Goal: Task Accomplishment & Management: Manage account settings

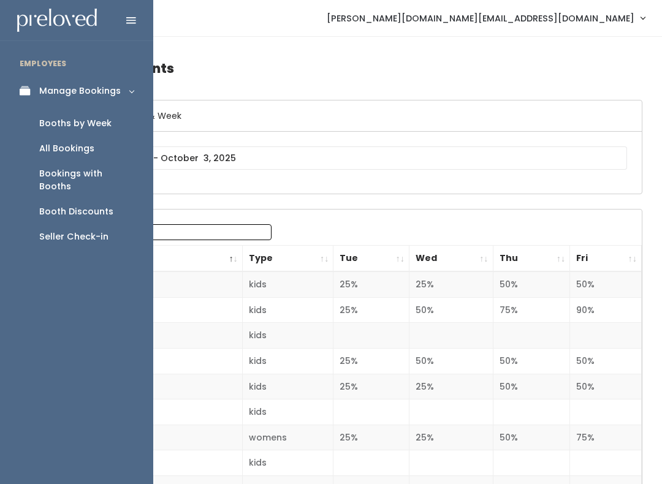
scroll to position [13, 0]
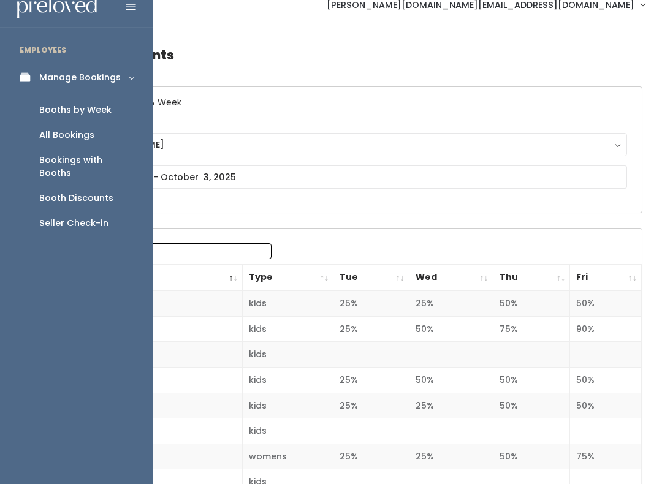
click at [56, 118] on link "Booths by Week" at bounding box center [76, 109] width 153 height 25
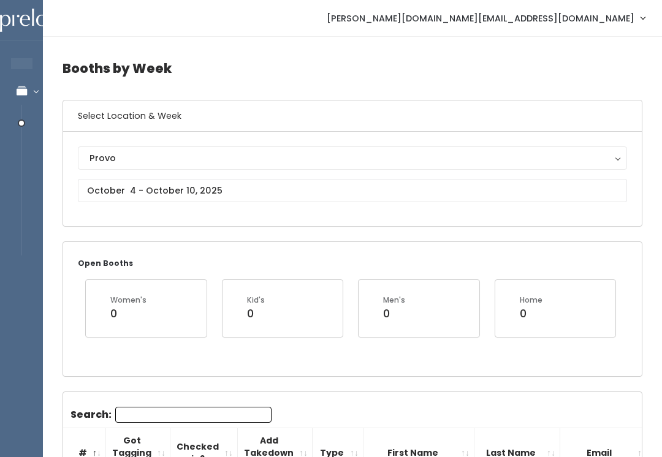
click at [91, 148] on button "Provo" at bounding box center [352, 157] width 549 height 23
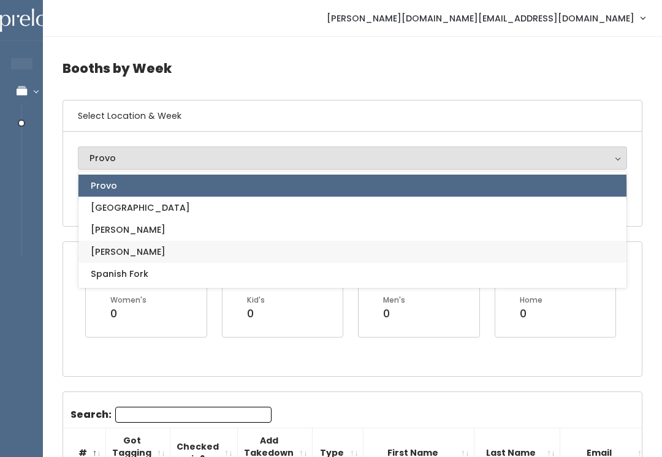
click at [92, 243] on link "[PERSON_NAME]" at bounding box center [352, 252] width 548 height 22
select select "3"
